Goal: Transaction & Acquisition: Obtain resource

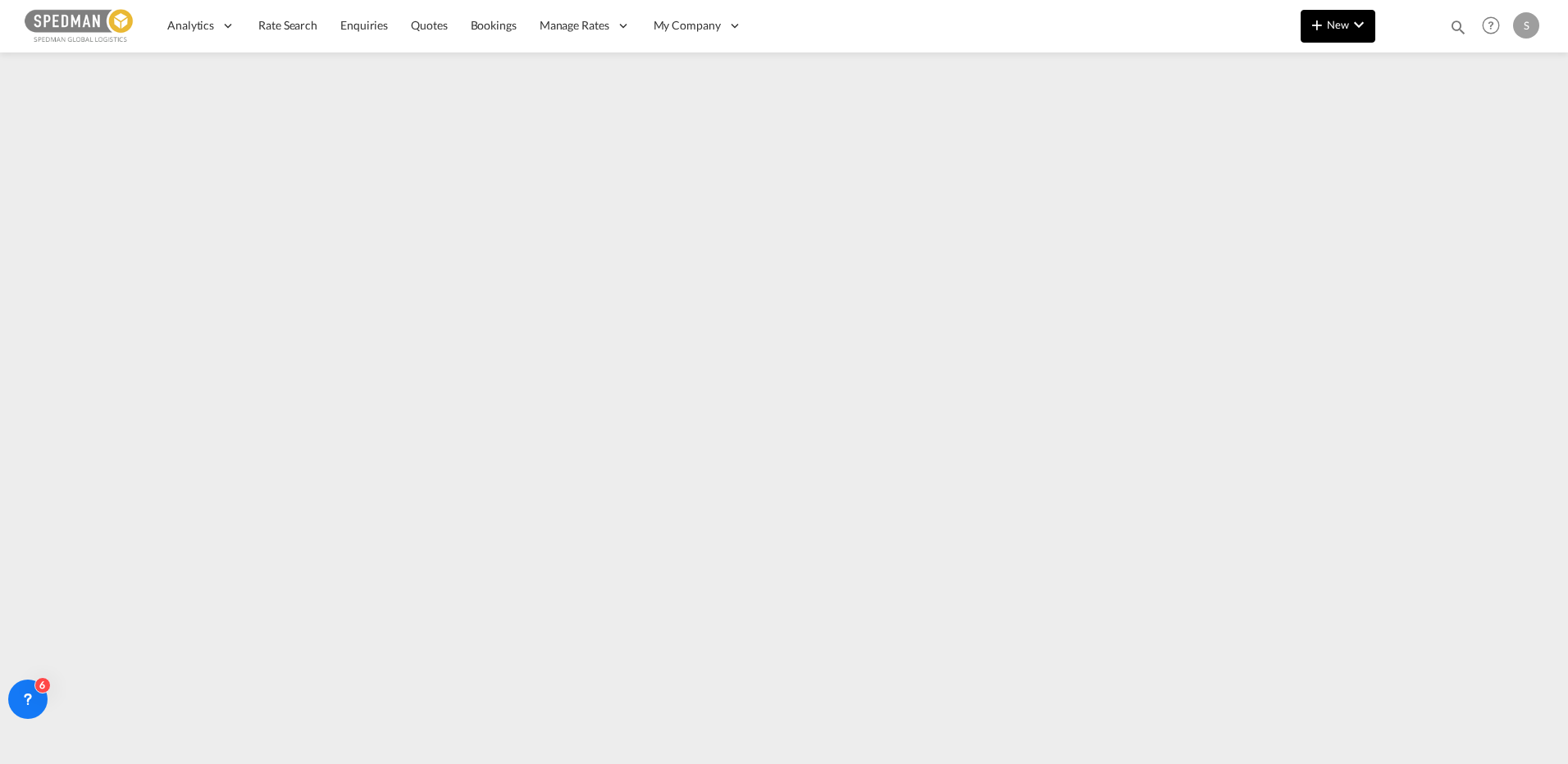
click at [1347, 30] on span "New" at bounding box center [1338, 24] width 61 height 13
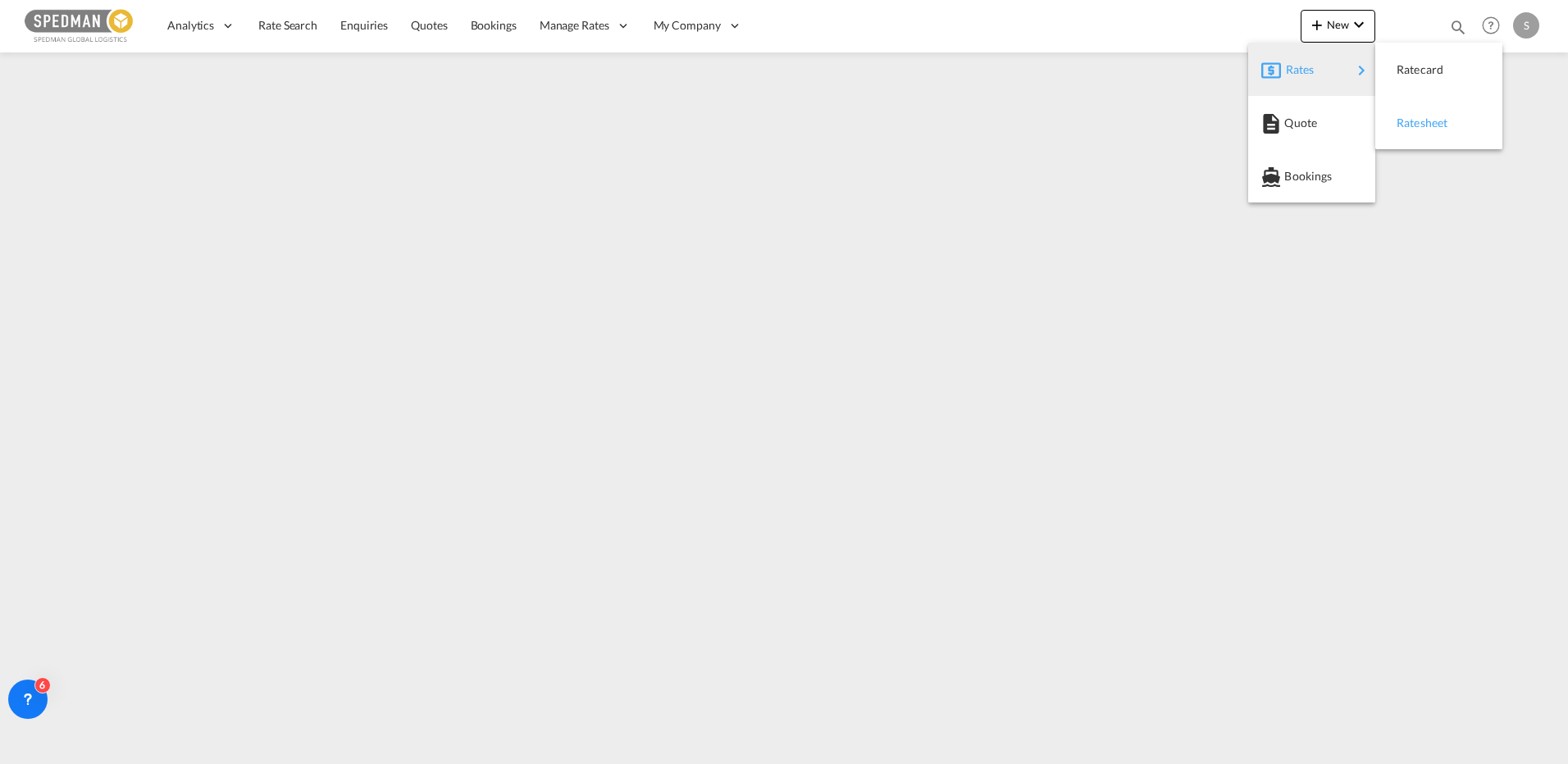
click at [1414, 129] on span "Ratesheet" at bounding box center [1405, 123] width 18 height 33
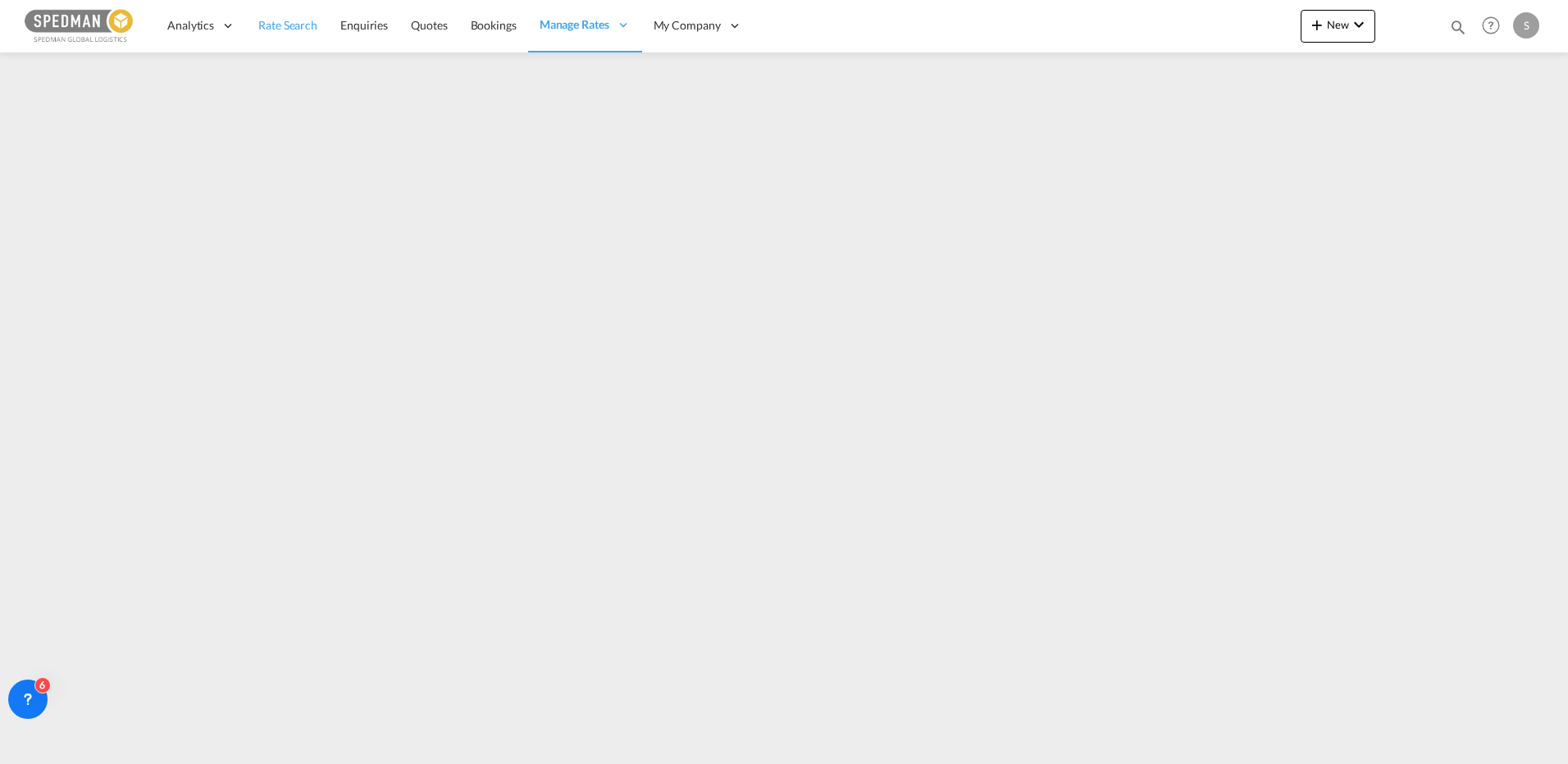
drag, startPoint x: 294, startPoint y: 27, endPoint x: 261, endPoint y: 32, distance: 33.4
click at [294, 27] on span "Rate Search" at bounding box center [288, 24] width 59 height 14
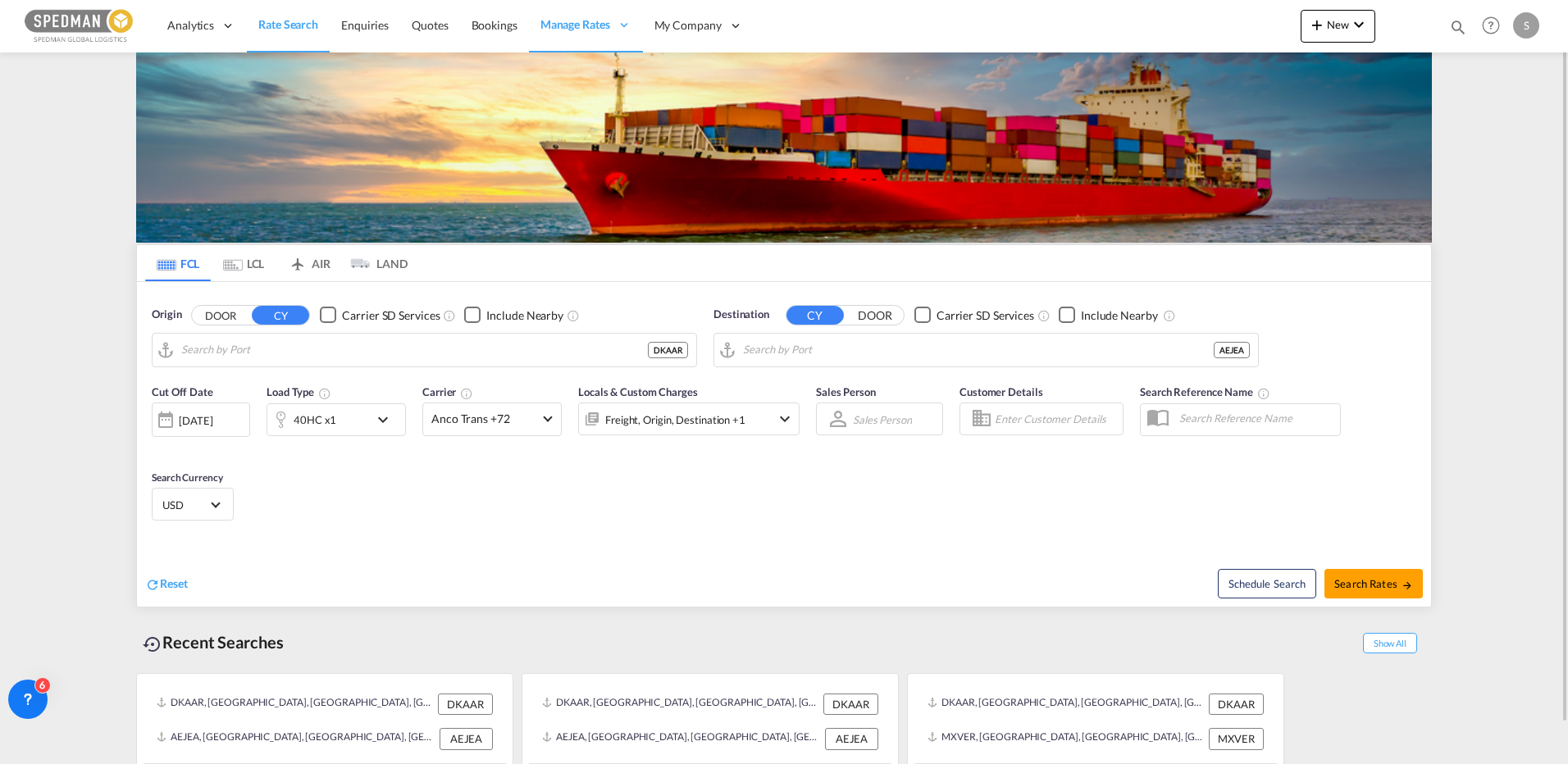
type input "[GEOGRAPHIC_DATA], [GEOGRAPHIC_DATA]"
